Goal: Task Accomplishment & Management: Use online tool/utility

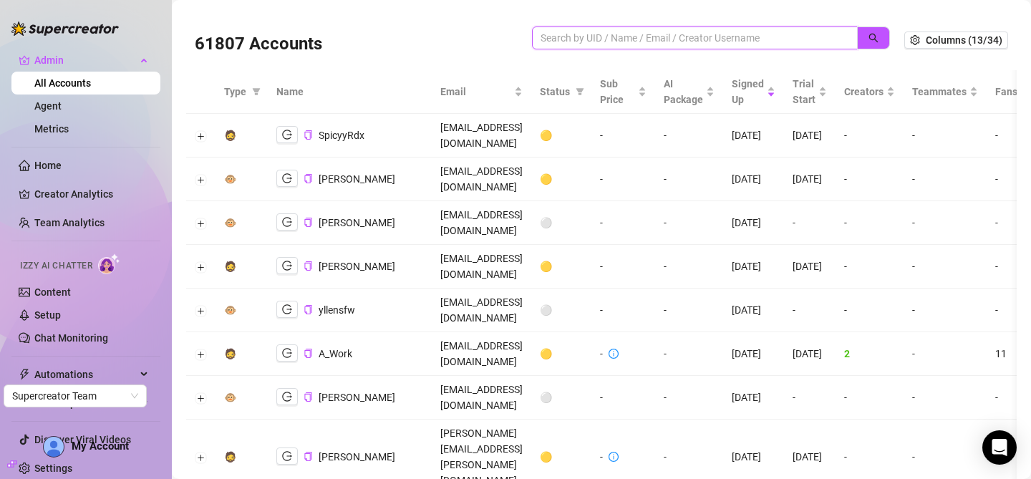
click at [656, 35] on input "search" at bounding box center [688, 38] width 297 height 16
paste input "[EMAIL_ADDRESS][DOMAIN_NAME]"
click at [868, 37] on icon "search" at bounding box center [873, 38] width 10 height 10
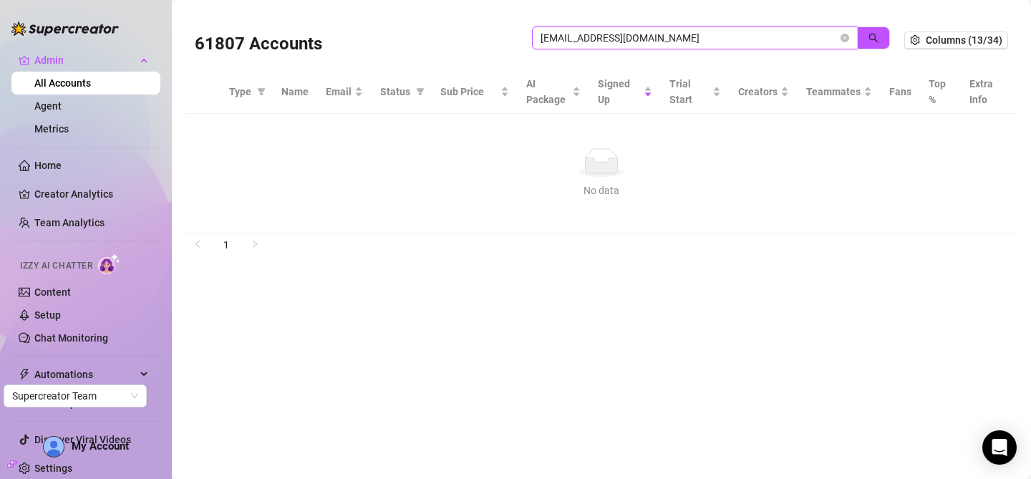
click at [679, 34] on input "[EMAIL_ADDRESS][DOMAIN_NAME]" at bounding box center [688, 38] width 297 height 16
paste input "zeravanygref"
click at [880, 38] on button "button" at bounding box center [873, 37] width 33 height 23
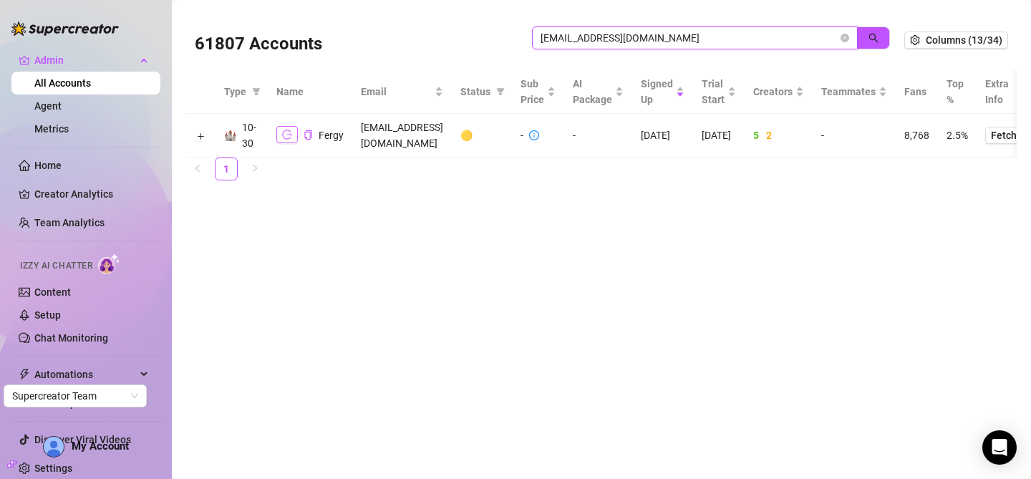
type input "[EMAIL_ADDRESS][DOMAIN_NAME]"
click at [281, 132] on button "button" at bounding box center [286, 134] width 21 height 17
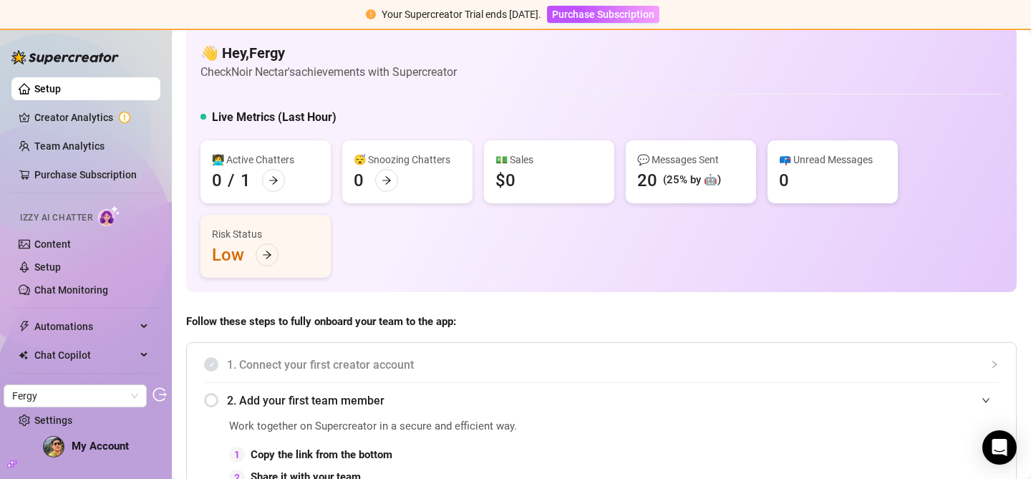
scroll to position [26, 0]
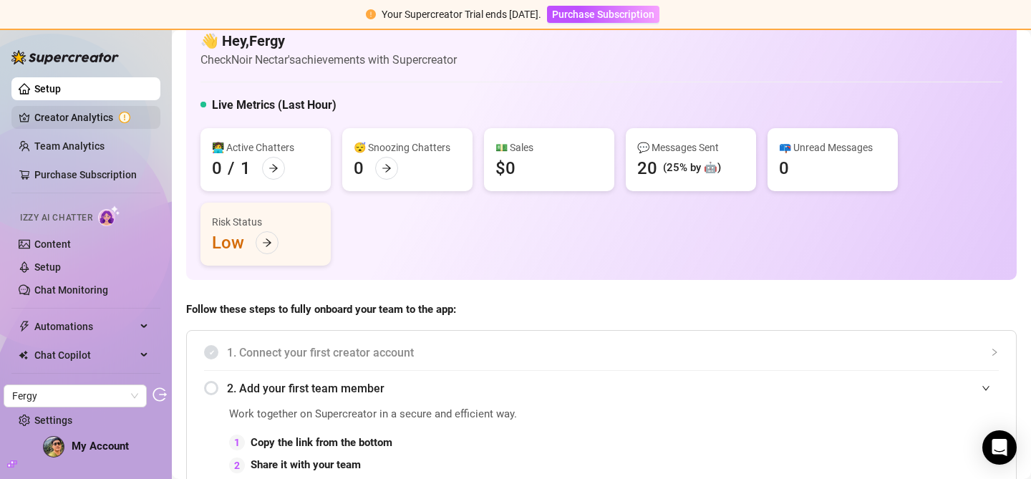
click at [52, 112] on link "Creator Analytics" at bounding box center [91, 117] width 115 height 23
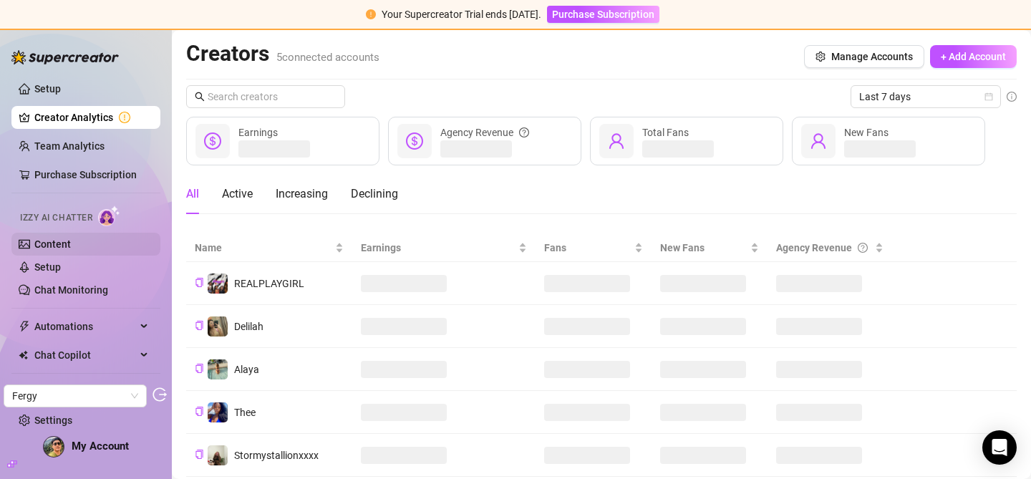
click at [71, 238] on link "Content" at bounding box center [52, 243] width 37 height 11
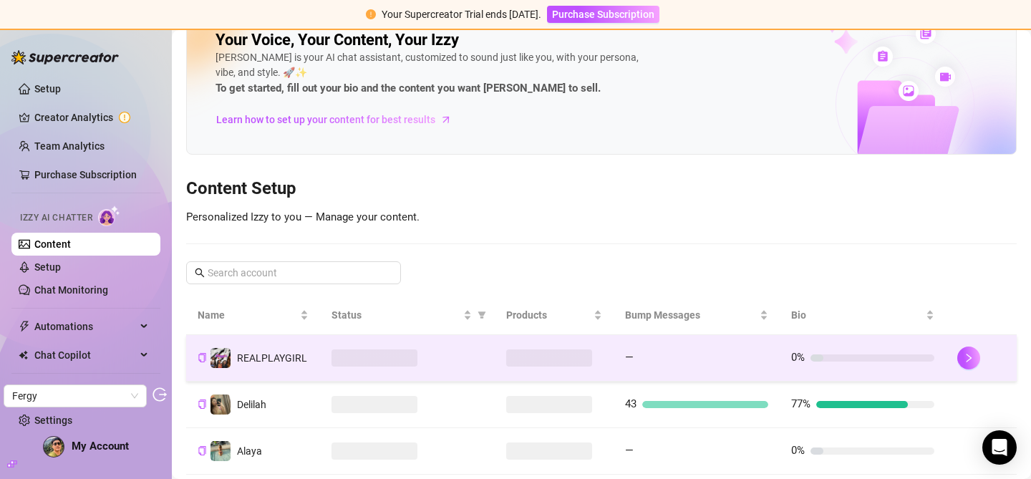
scroll to position [183, 0]
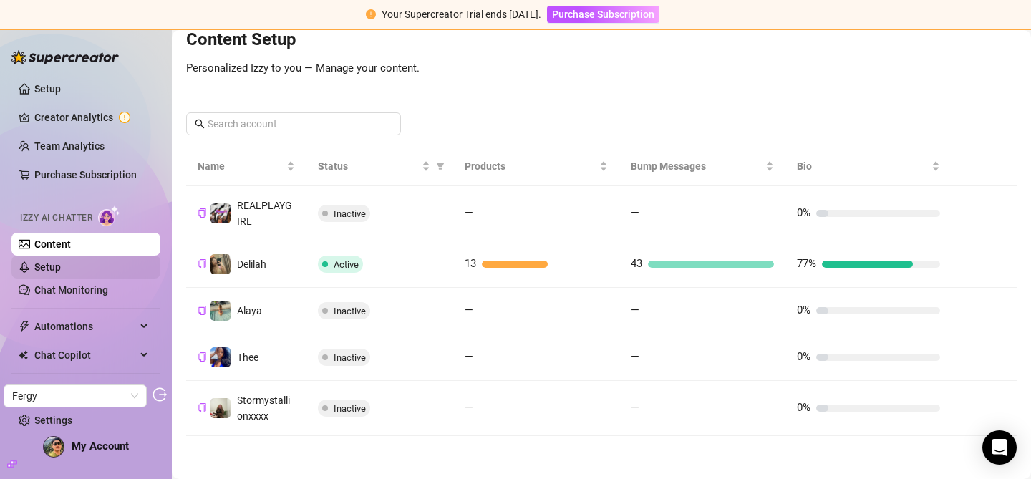
click at [45, 269] on link "Setup" at bounding box center [47, 266] width 26 height 11
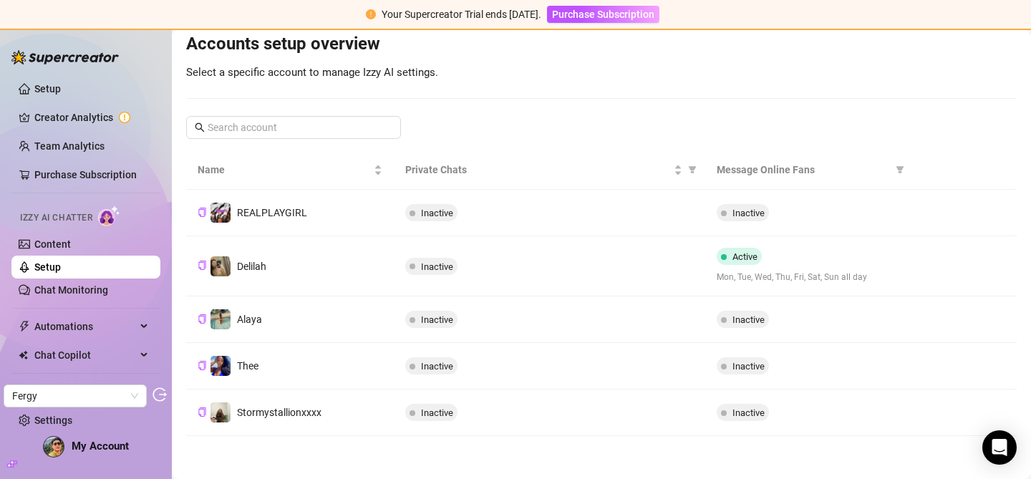
scroll to position [154, 0]
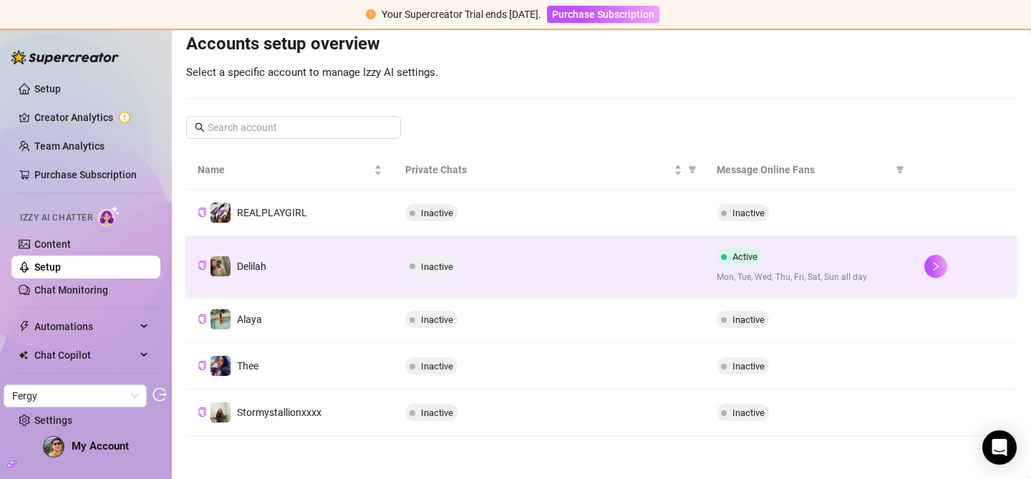
click at [616, 266] on div "Inactive" at bounding box center [549, 266] width 288 height 17
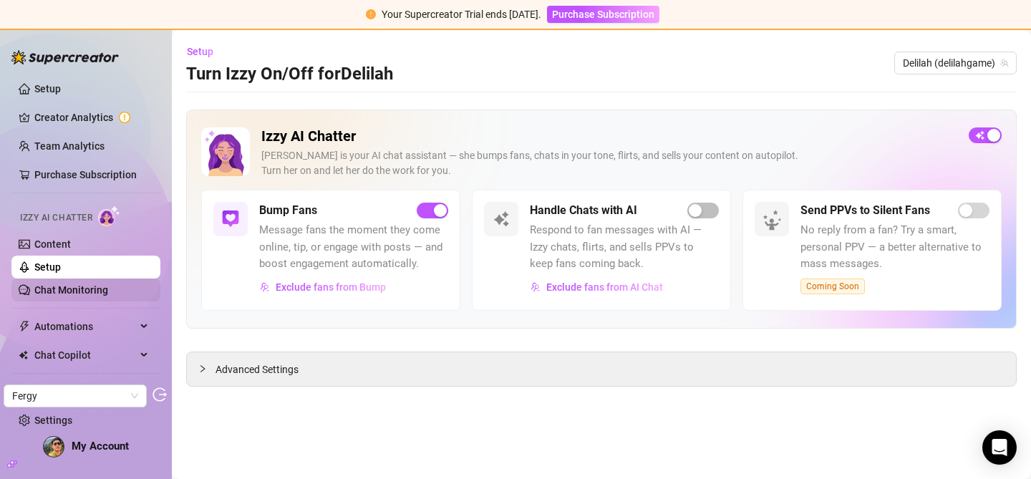
click at [102, 288] on link "Chat Monitoring" at bounding box center [71, 289] width 74 height 11
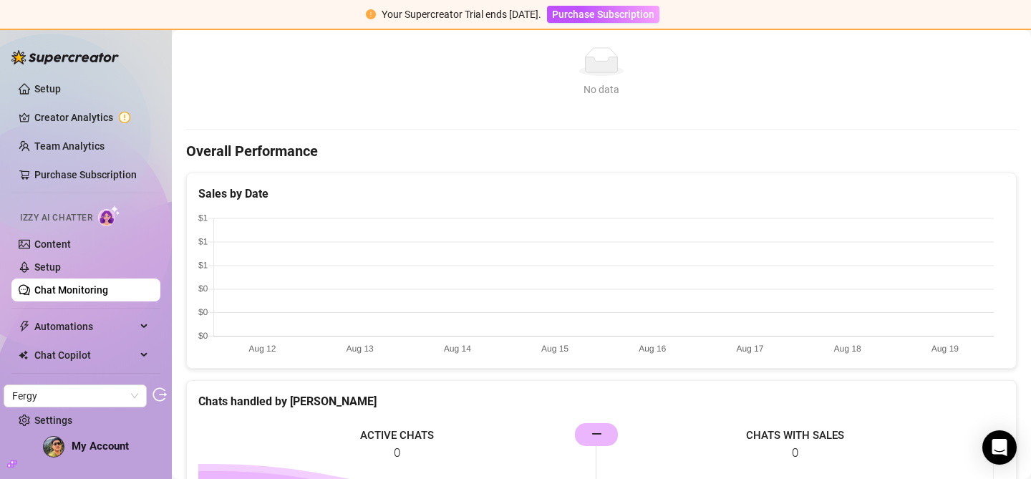
scroll to position [51, 0]
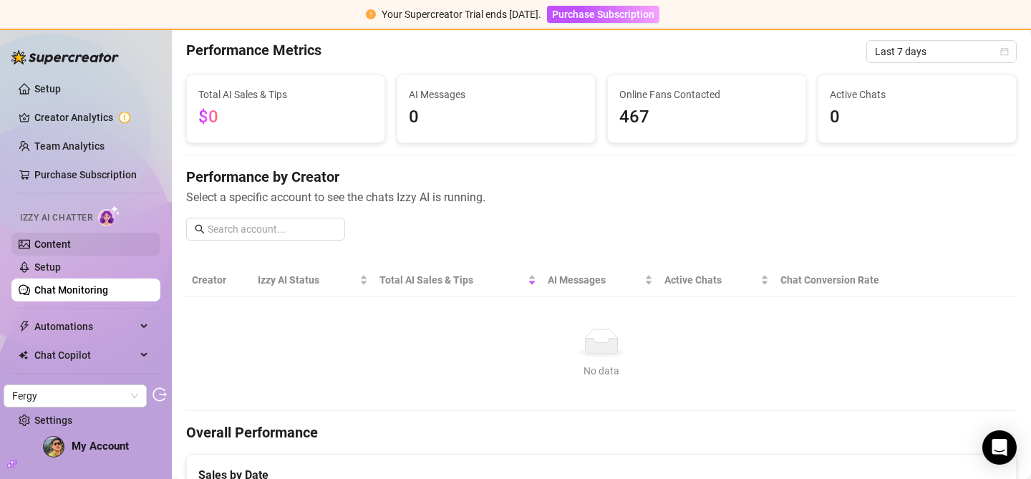
click at [71, 248] on link "Content" at bounding box center [52, 243] width 37 height 11
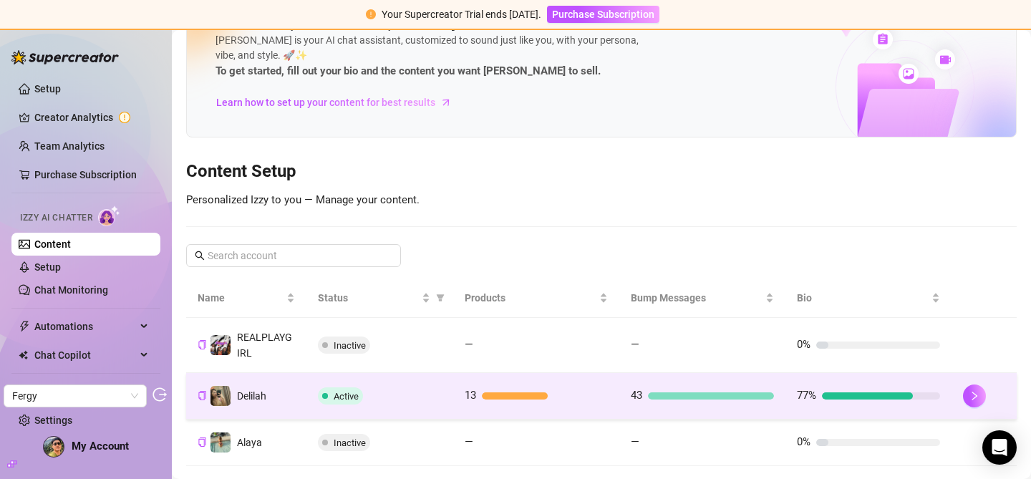
click at [585, 384] on td "13" at bounding box center [536, 396] width 166 height 47
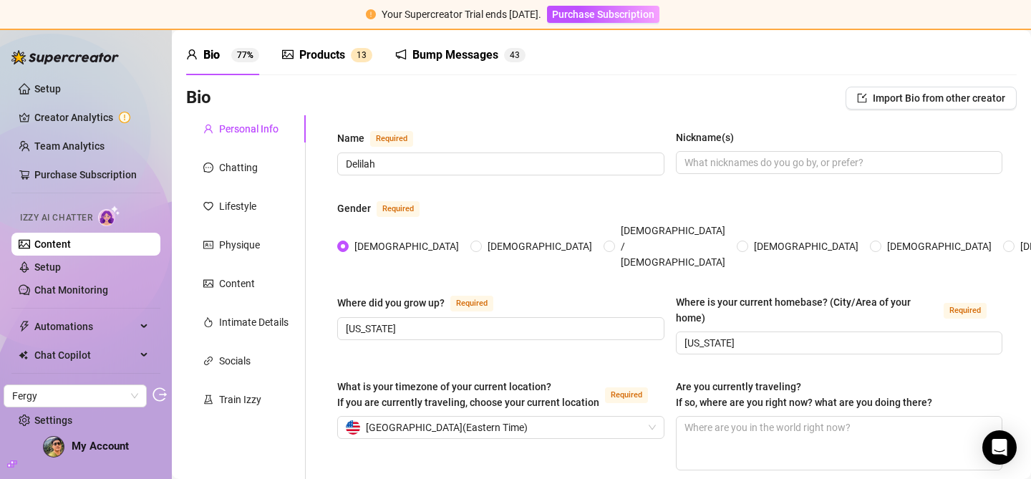
click at [437, 46] on div "Bump Messages 4 3" at bounding box center [460, 55] width 130 height 40
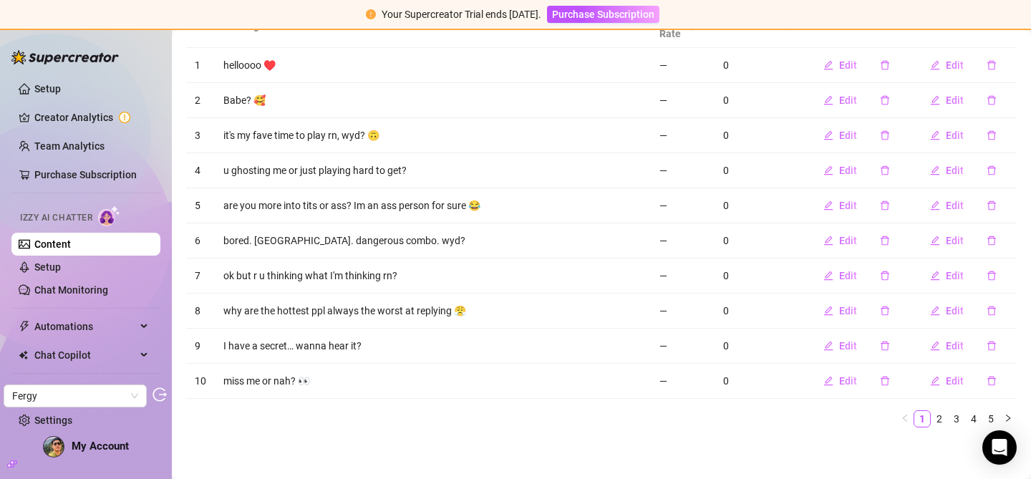
scroll to position [165, 0]
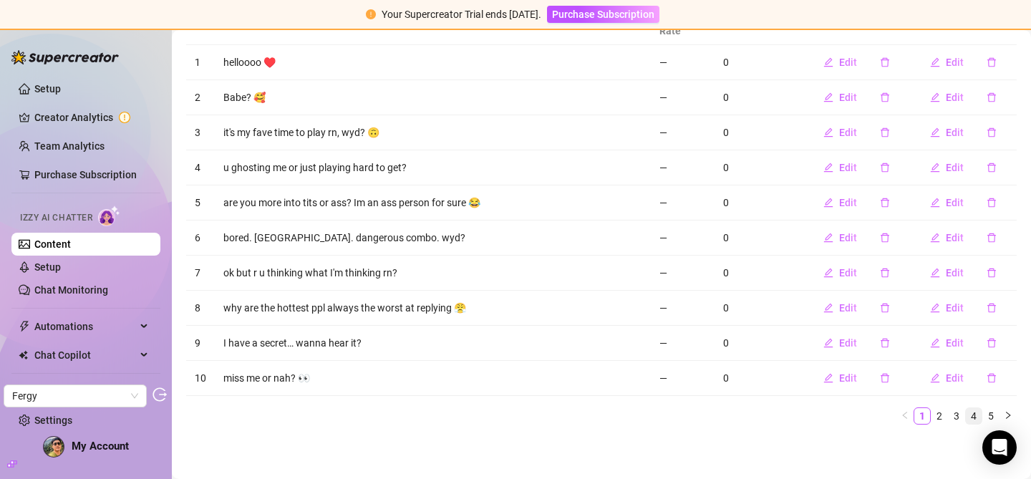
click at [966, 415] on link "4" at bounding box center [974, 416] width 16 height 16
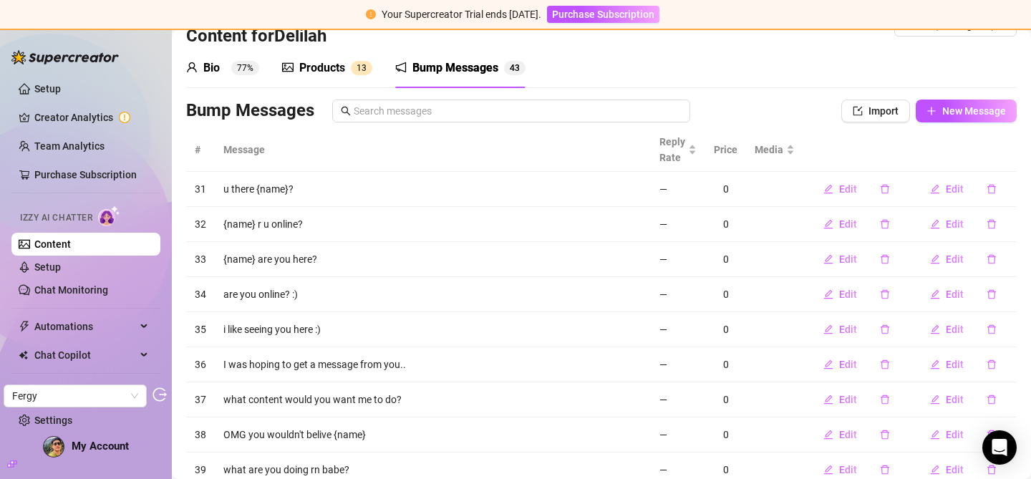
scroll to position [0, 0]
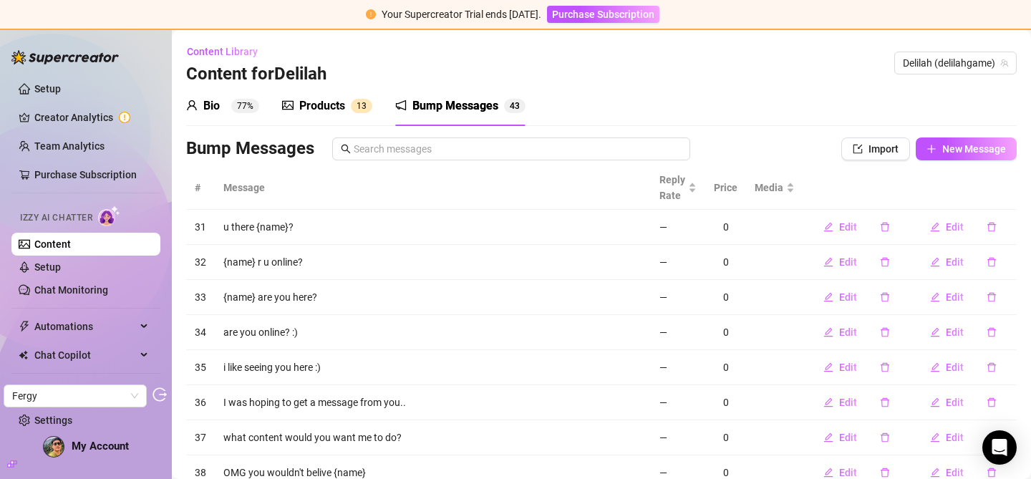
click at [293, 107] on icon "picture" at bounding box center [287, 105] width 11 height 9
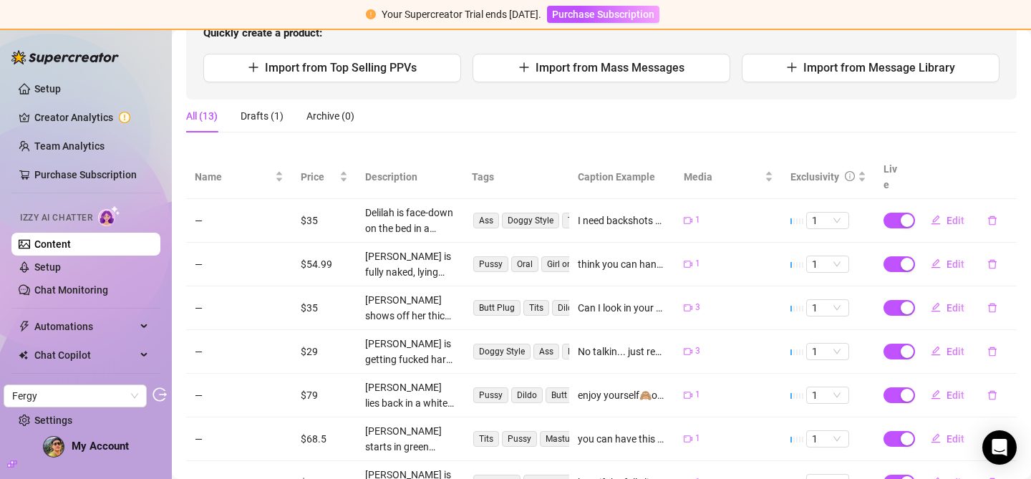
scroll to position [263, 0]
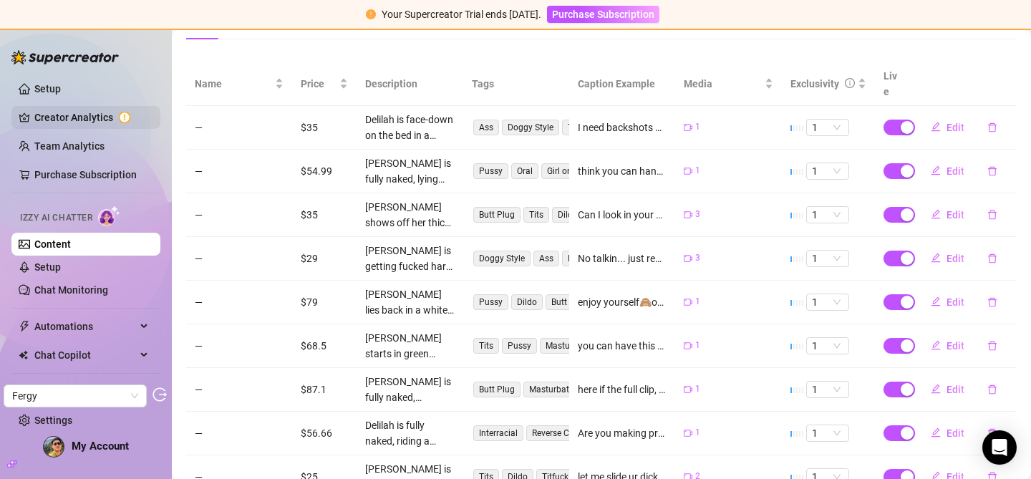
click at [97, 118] on link "Creator Analytics" at bounding box center [91, 117] width 115 height 23
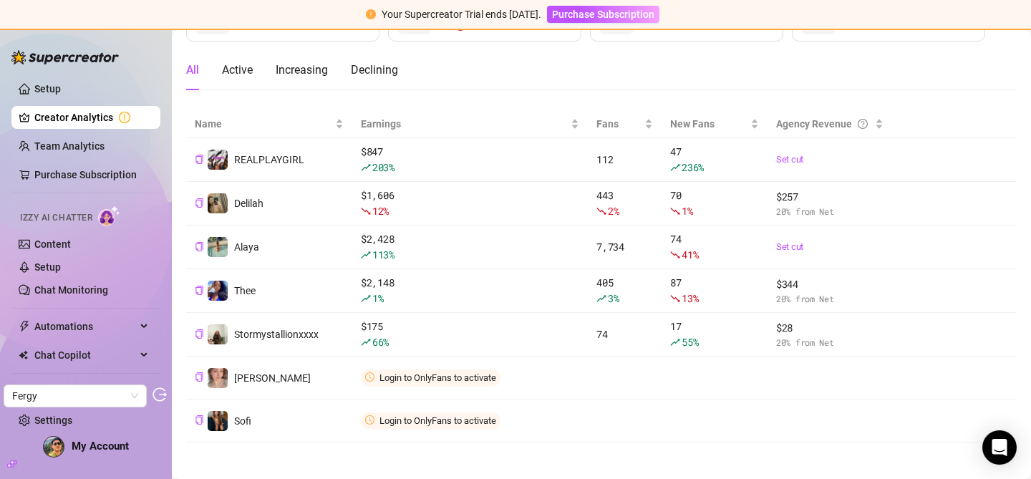
scroll to position [124, 0]
